Goal: Navigation & Orientation: Find specific page/section

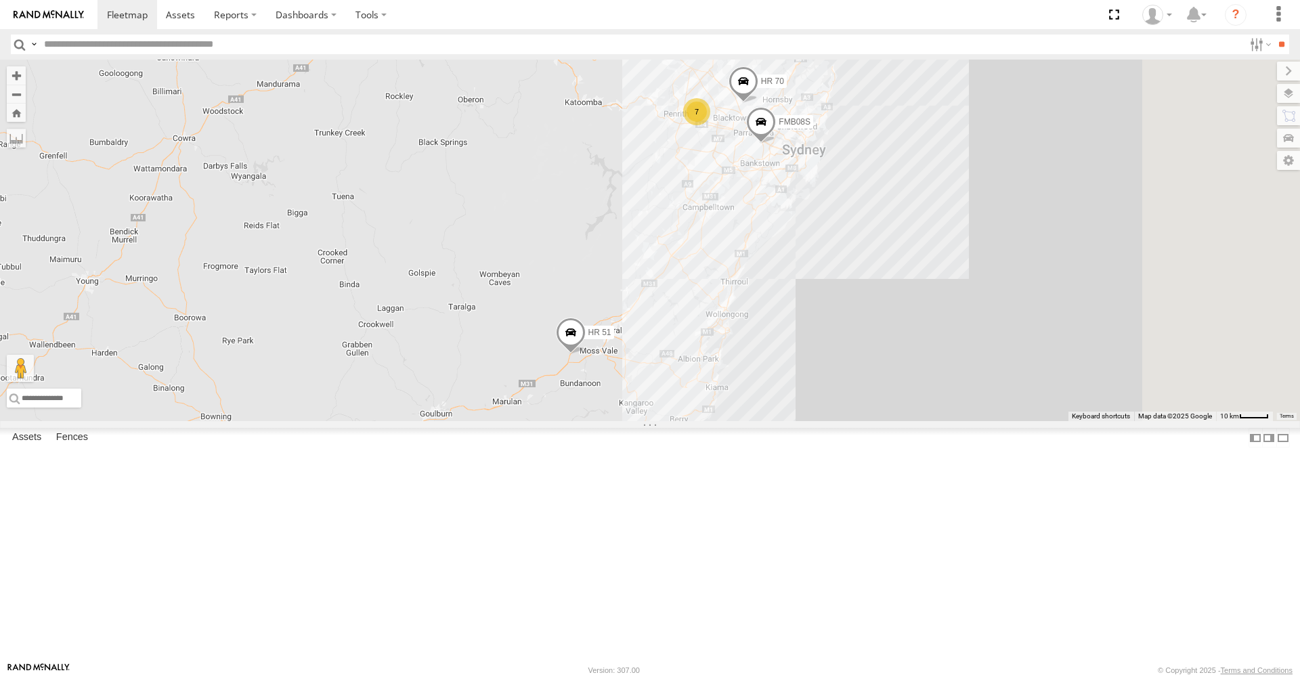
click at [586, 354] on span at bounding box center [571, 336] width 30 height 37
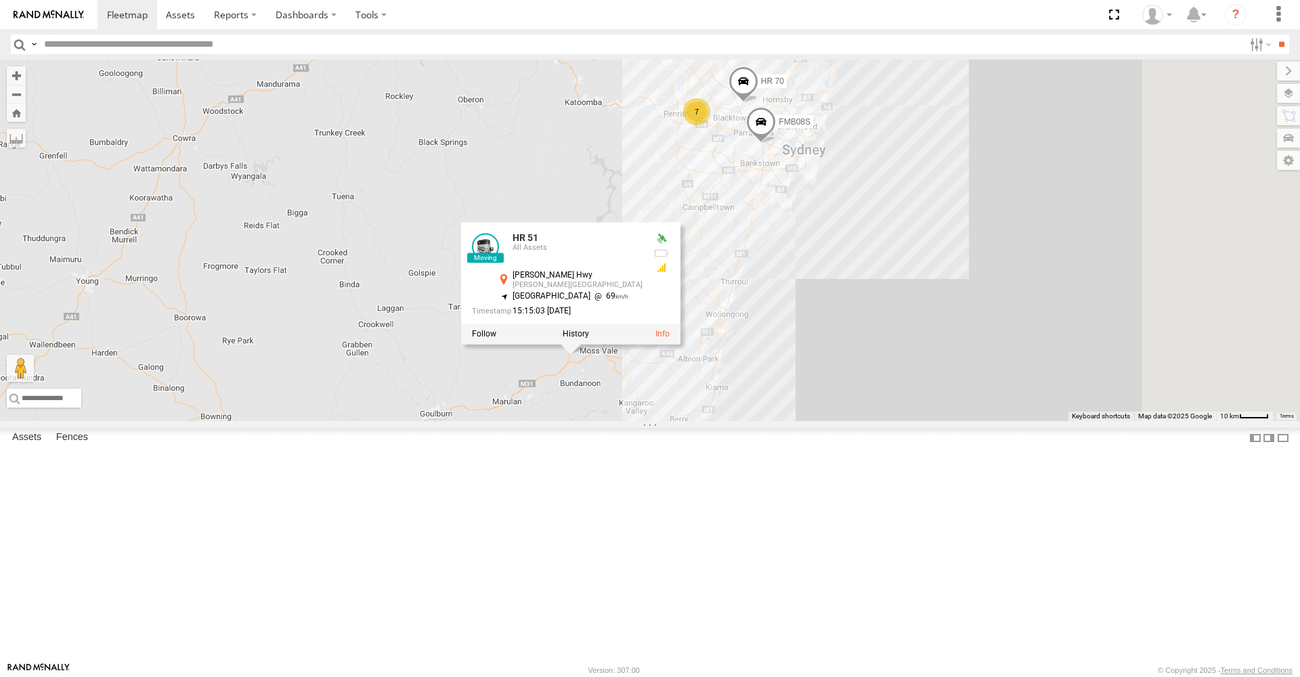
click at [718, 293] on div "HR 51 FMB08S HR 70 7 HR 51 All Assets [PERSON_NAME][GEOGRAPHIC_DATA][PERSON_NAM…" at bounding box center [650, 241] width 1300 height 362
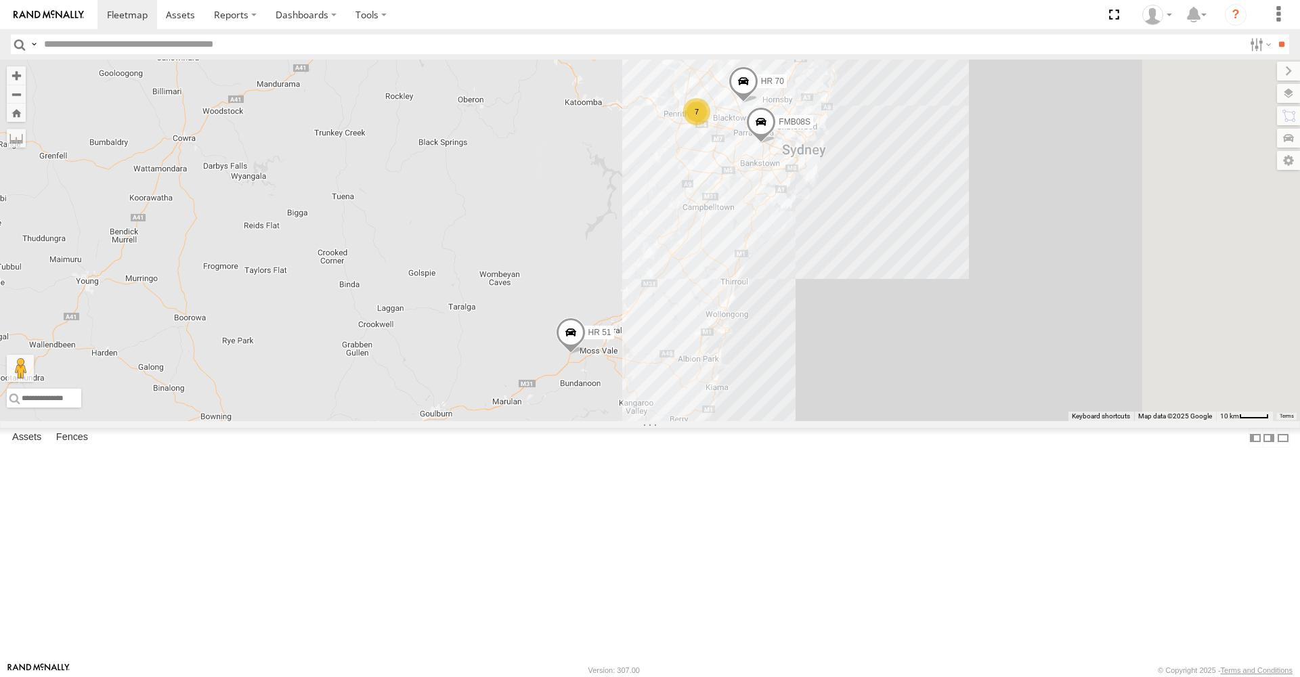
click at [759, 103] on span at bounding box center [744, 84] width 30 height 37
click at [655, 229] on div "HR 51 FMB08S HR 70 7 HR 70 All Assets Windsor Rd [GEOGRAPHIC_DATA] -33.7144 , 1…" at bounding box center [650, 241] width 1300 height 362
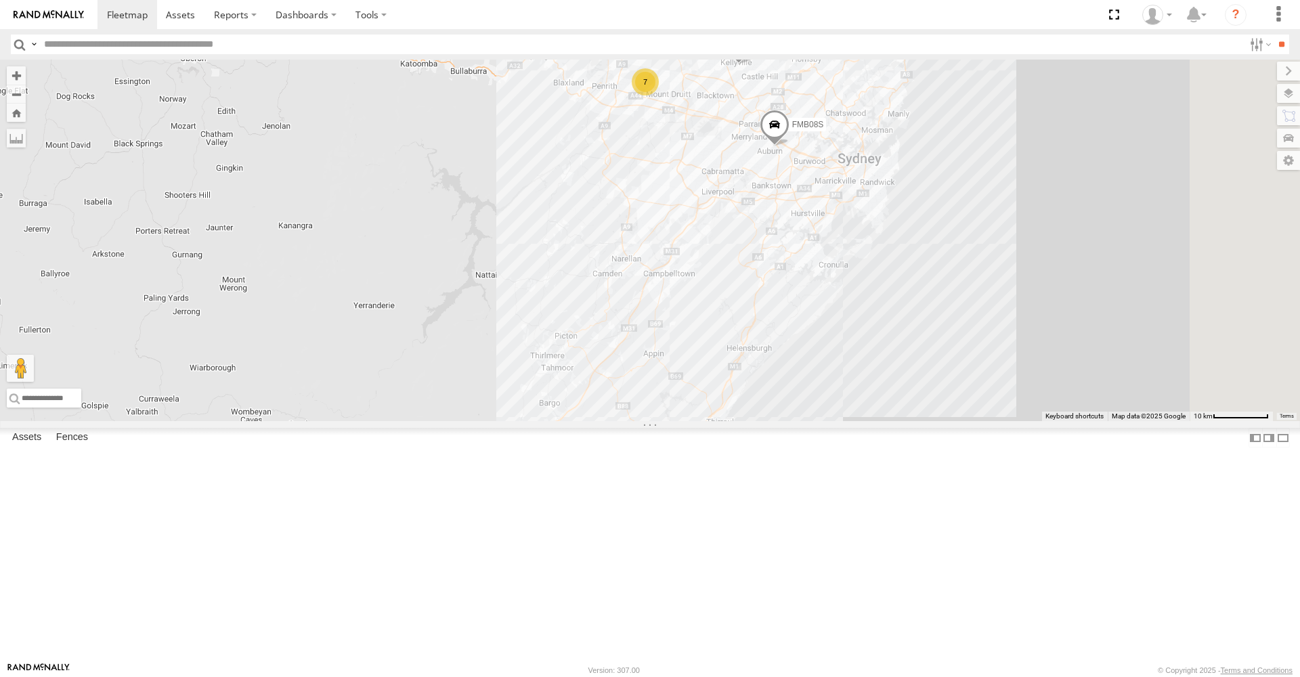
drag, startPoint x: 904, startPoint y: 245, endPoint x: 782, endPoint y: 253, distance: 122.2
click at [782, 253] on div "HR 51 FMB08S HR 70 7" at bounding box center [650, 241] width 1300 height 362
click at [658, 96] on div "7" at bounding box center [644, 81] width 27 height 27
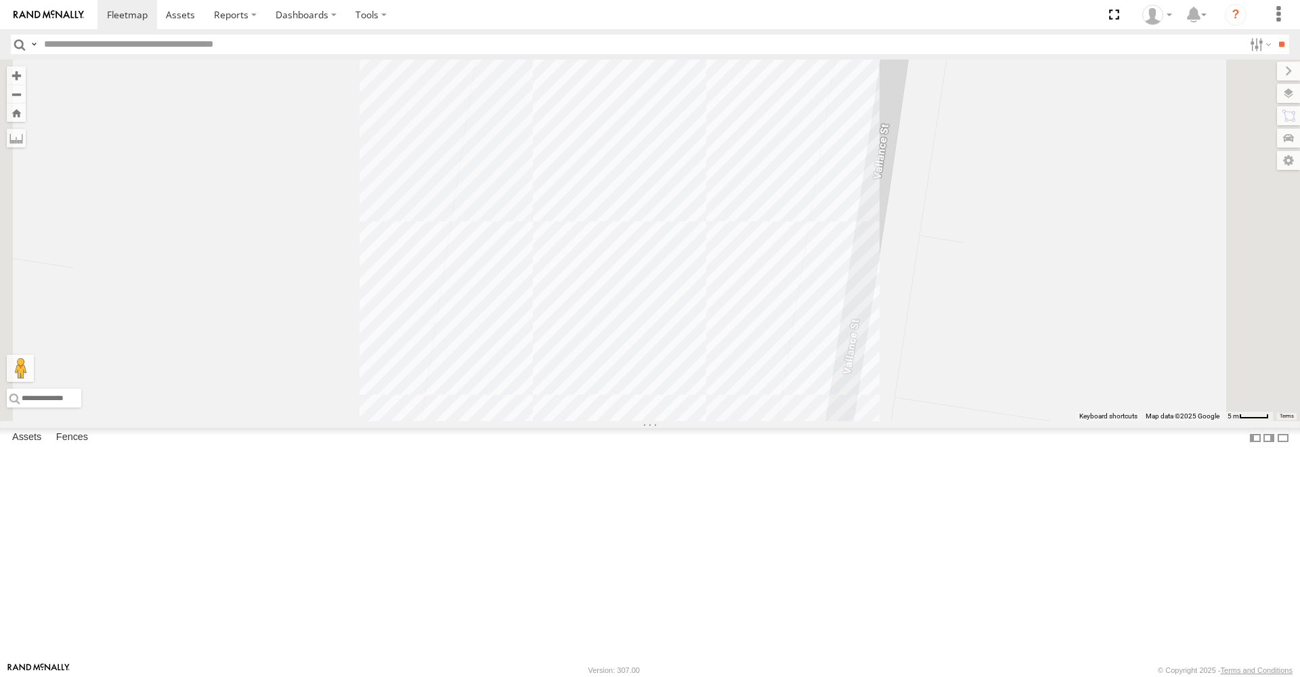
click at [588, 176] on div "HR 51 FMB08S HR 70 Tipper MR Truck PM 00 VOLVO XC90 HR 50 PM 30 HR 71" at bounding box center [650, 241] width 1300 height 362
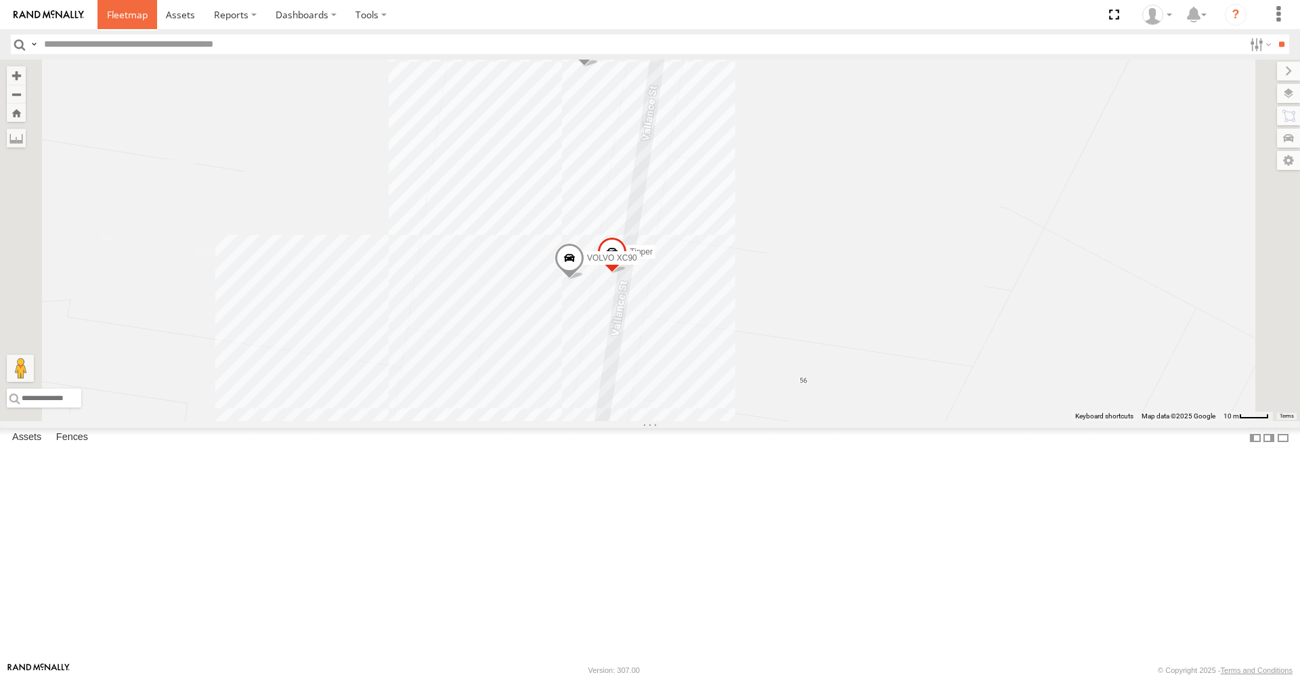
click at [144, 19] on span at bounding box center [127, 14] width 41 height 13
